Goal: Transaction & Acquisition: Purchase product/service

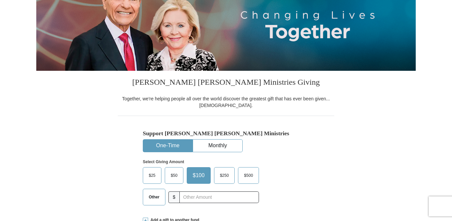
scroll to position [98, 0]
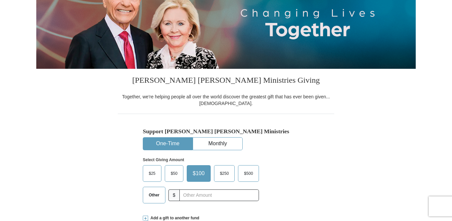
click at [155, 198] on span "Other" at bounding box center [153, 195] width 17 height 10
click at [0, 0] on input "Other" at bounding box center [0, 0] width 0 height 0
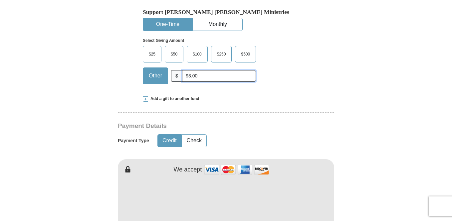
scroll to position [218, 0]
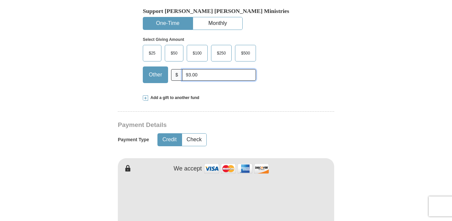
type input "93.00"
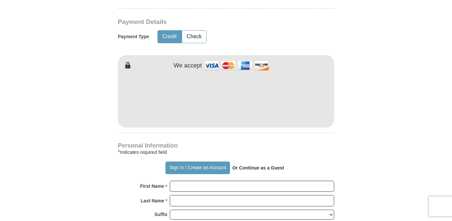
scroll to position [322, 0]
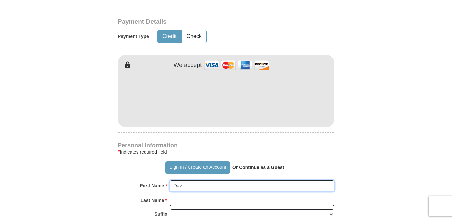
type input "[PERSON_NAME]"
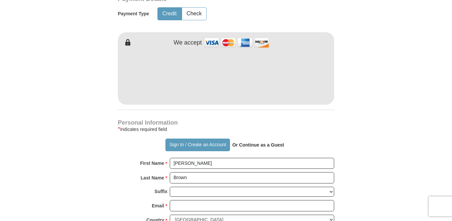
scroll to position [355, 0]
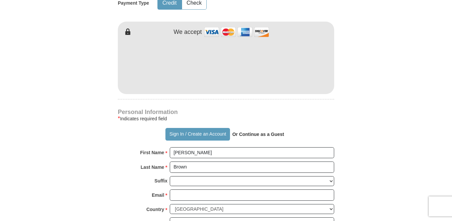
type input "Brown"
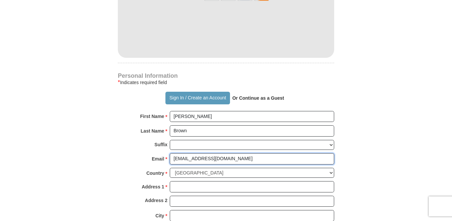
scroll to position [393, 0]
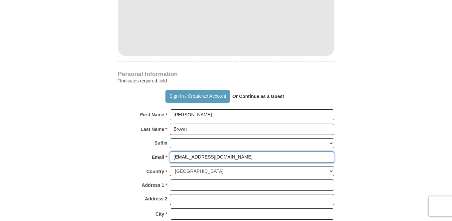
type input "[EMAIL_ADDRESS][DOMAIN_NAME]"
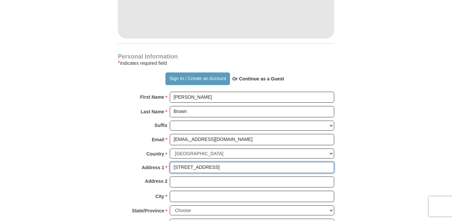
scroll to position [415, 0]
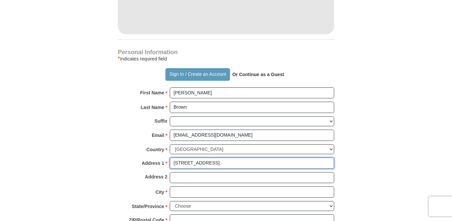
type input "[STREET_ADDRESS]"
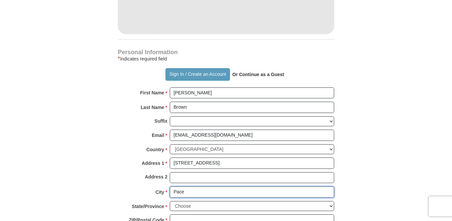
type input "Pace"
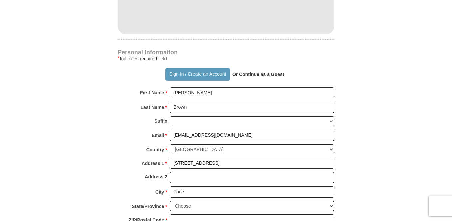
click at [351, 187] on form "Already have an account? Sign in for faster giving. Don't have an account? Crea…" at bounding box center [225, 20] width 379 height 817
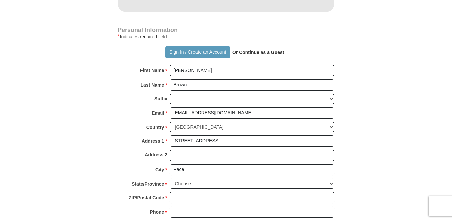
scroll to position [438, 0]
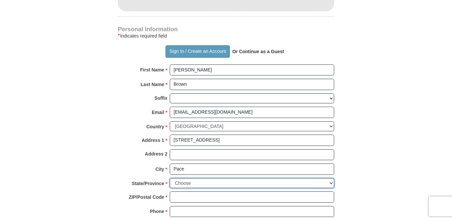
select select "FL"
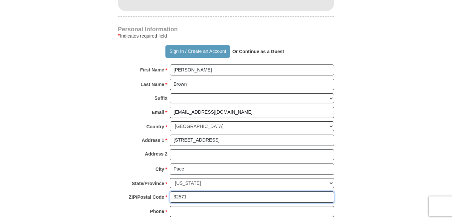
type input "32571"
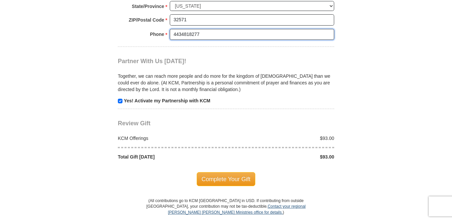
scroll to position [616, 0]
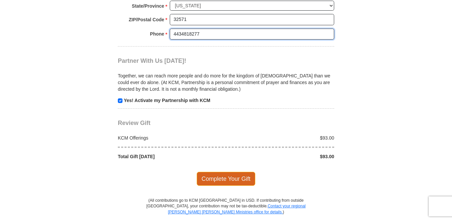
type input "4434818277"
click at [242, 172] on span "Complete Your Gift" at bounding box center [226, 179] width 59 height 14
